Goal: Transaction & Acquisition: Purchase product/service

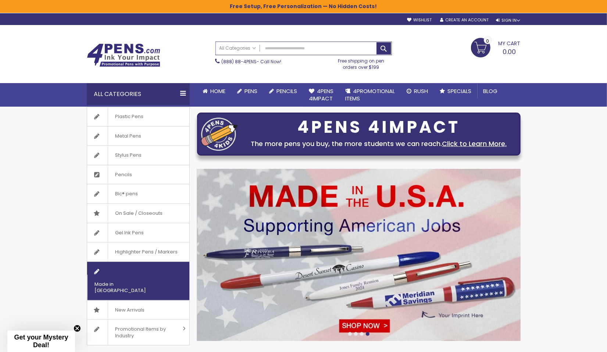
click at [142, 275] on span "Made in [GEOGRAPHIC_DATA]" at bounding box center [129, 287] width 84 height 25
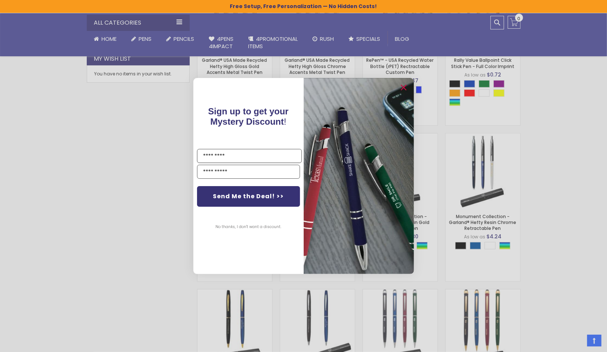
scroll to position [307, 0]
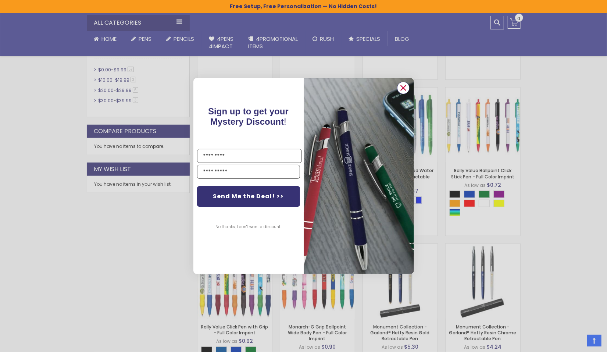
click at [403, 87] on icon "Close dialog" at bounding box center [403, 87] width 5 height 5
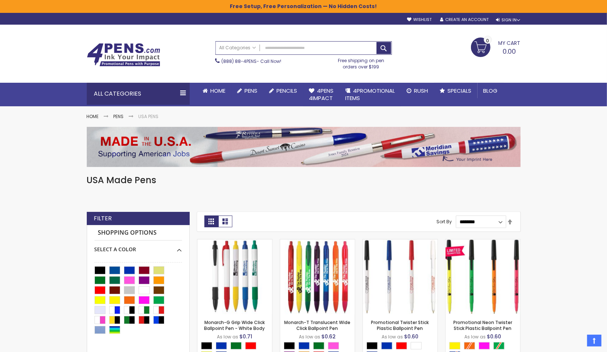
scroll to position [0, 0]
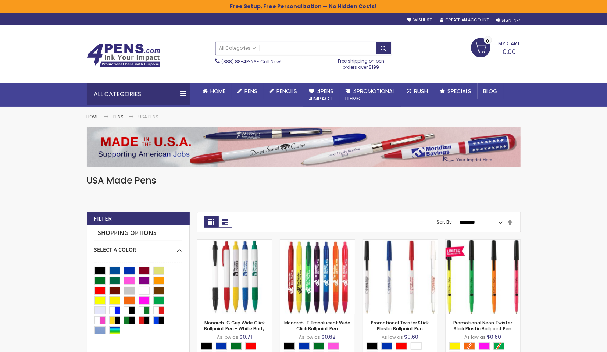
click at [289, 48] on input "Search" at bounding box center [304, 48] width 176 height 13
type input "*********"
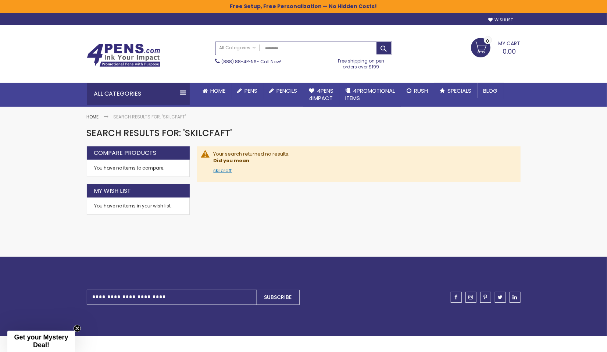
click at [225, 169] on link "skilcraft" at bounding box center [223, 170] width 18 height 7
